Goal: Navigation & Orientation: Go to known website

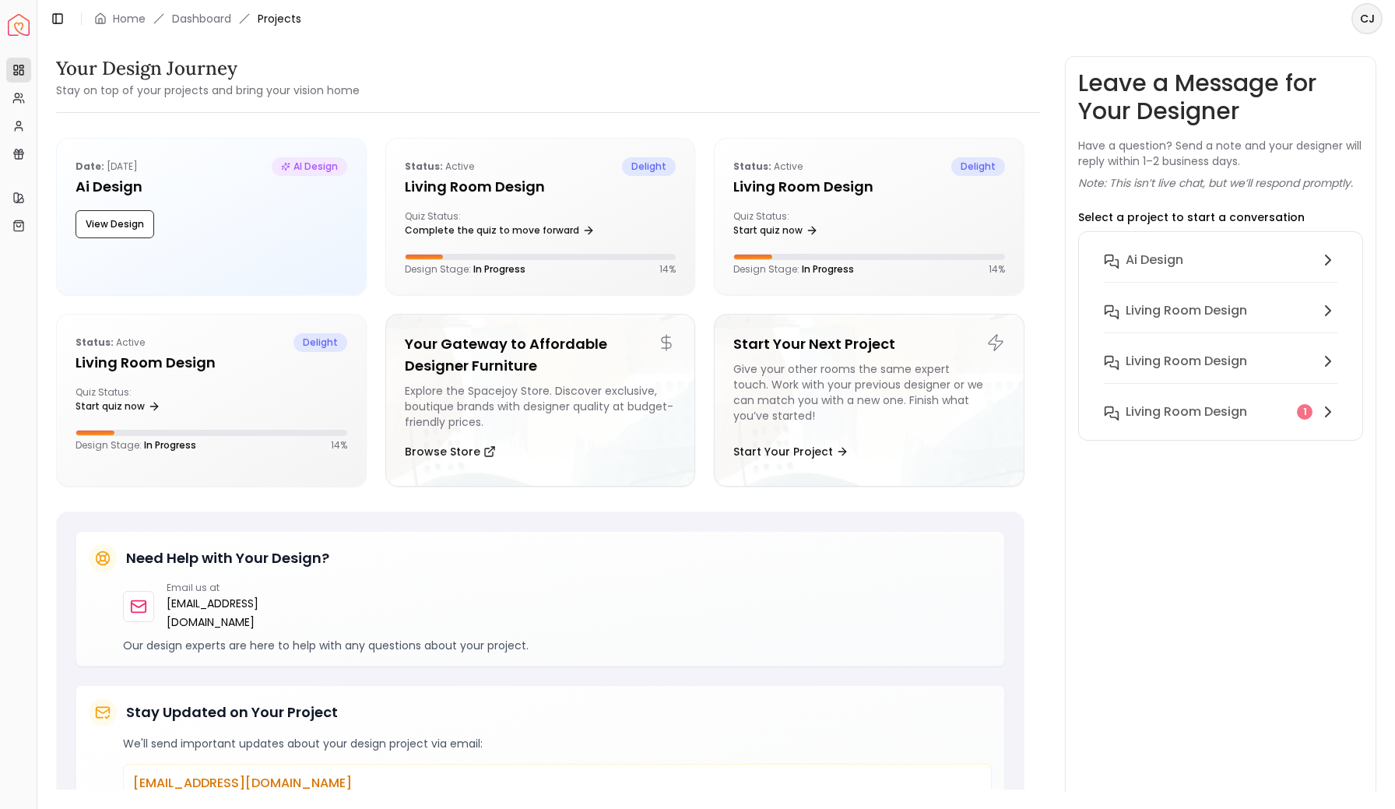
click at [19, 30] on img "Spacejoy" at bounding box center [19, 25] width 22 height 22
